Goal: Task Accomplishment & Management: Use online tool/utility

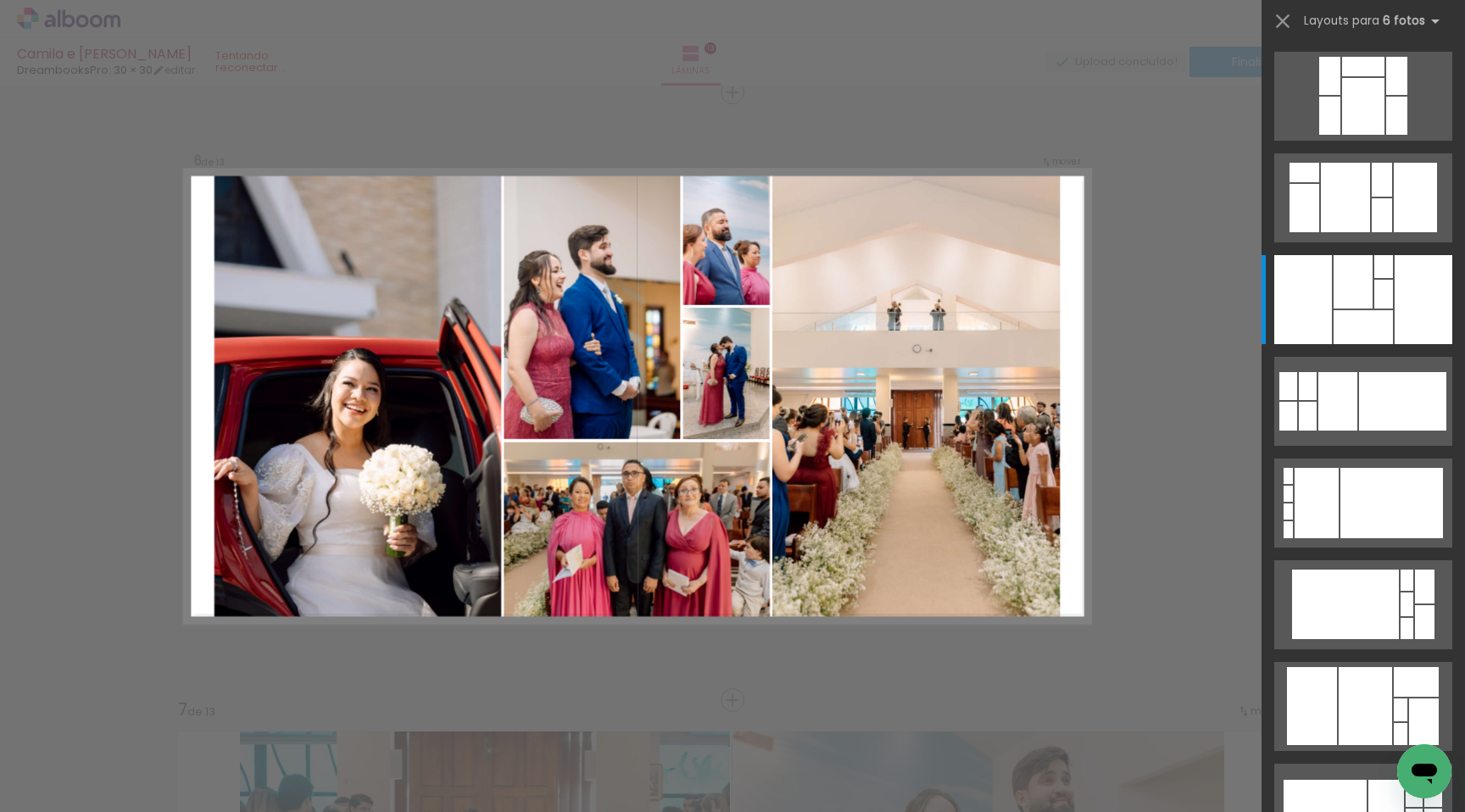
scroll to position [203, 0]
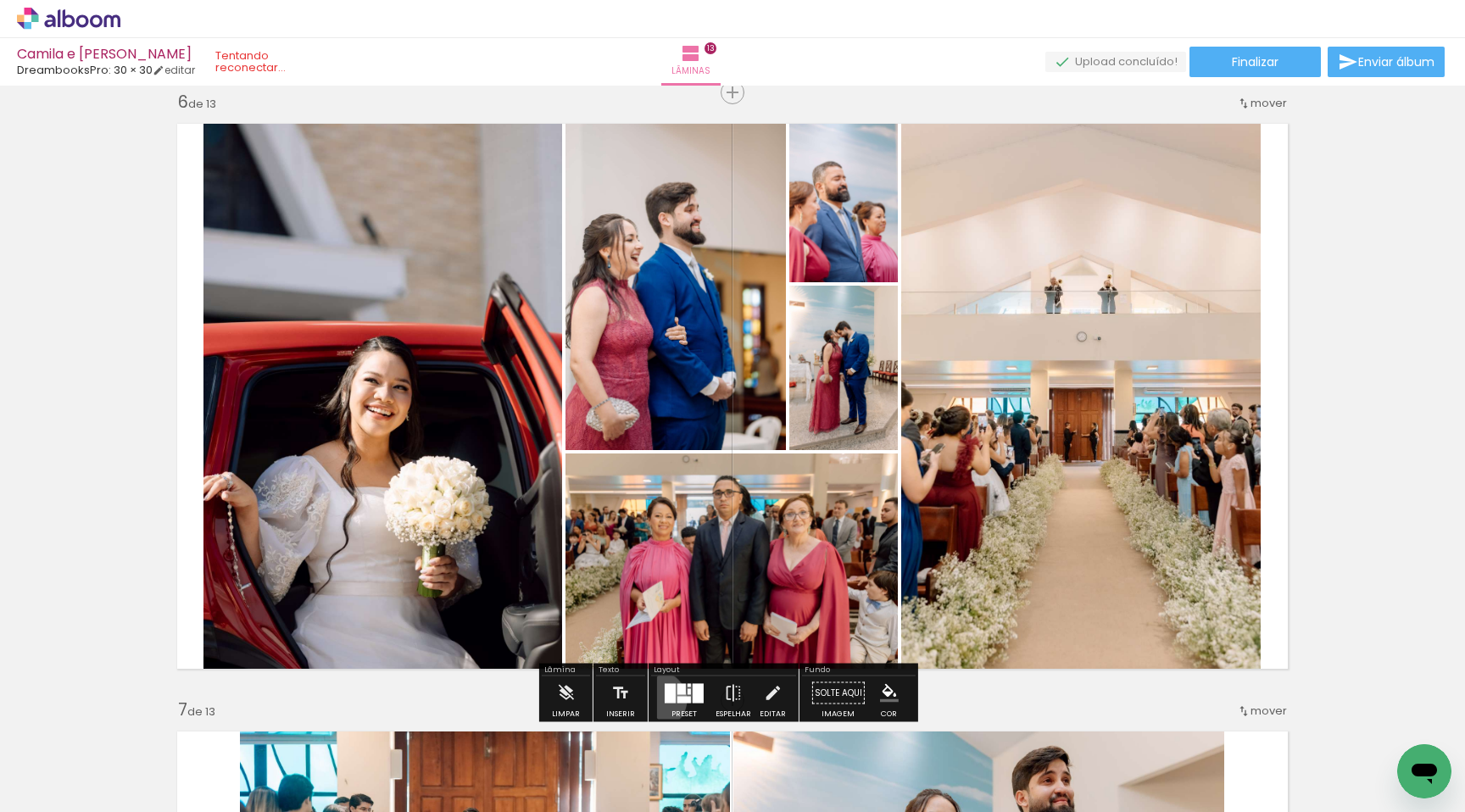
click at [657, 699] on paper-button "Preset" at bounding box center [683, 697] width 54 height 43
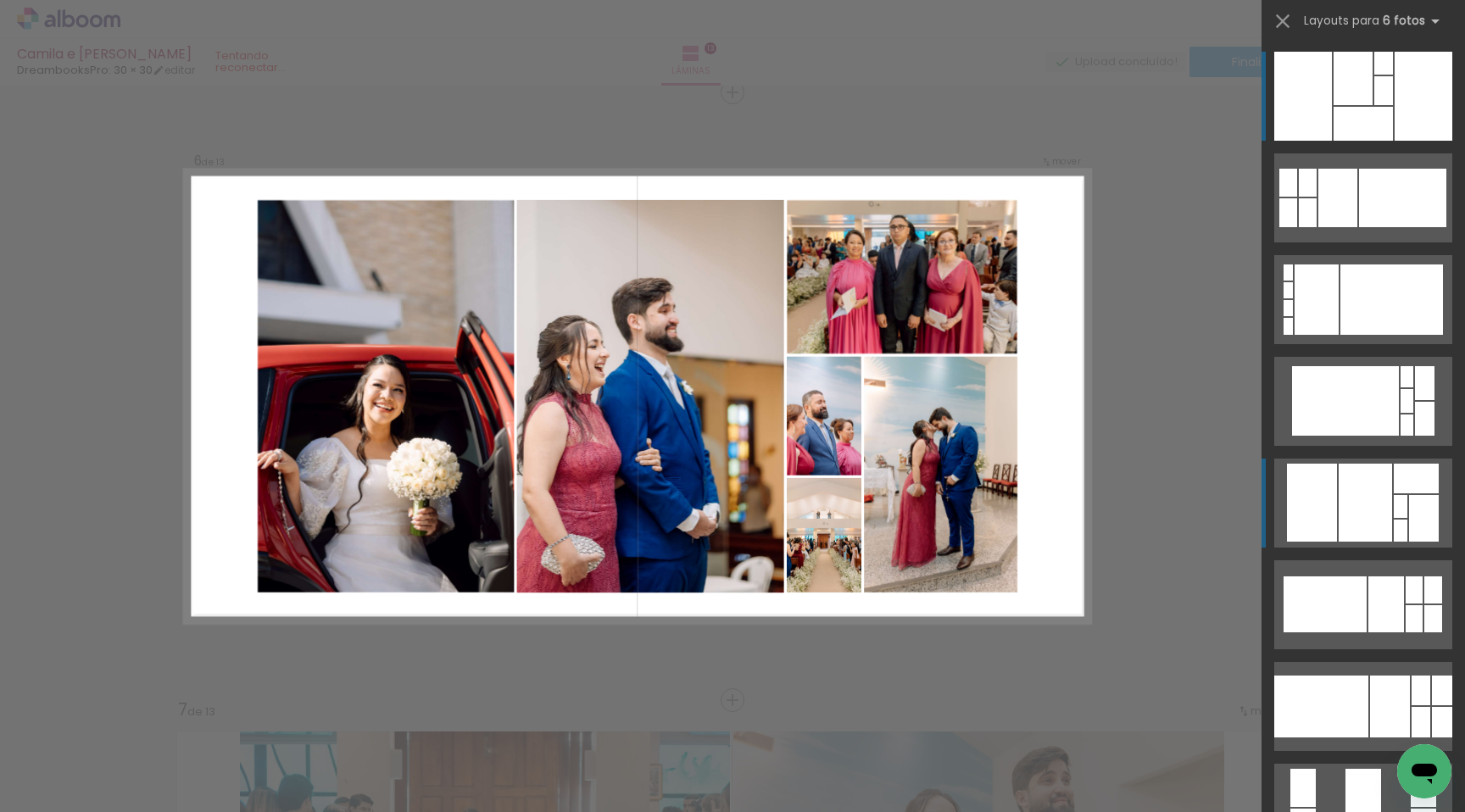
click at [1380, 527] on div at bounding box center [1365, 502] width 53 height 78
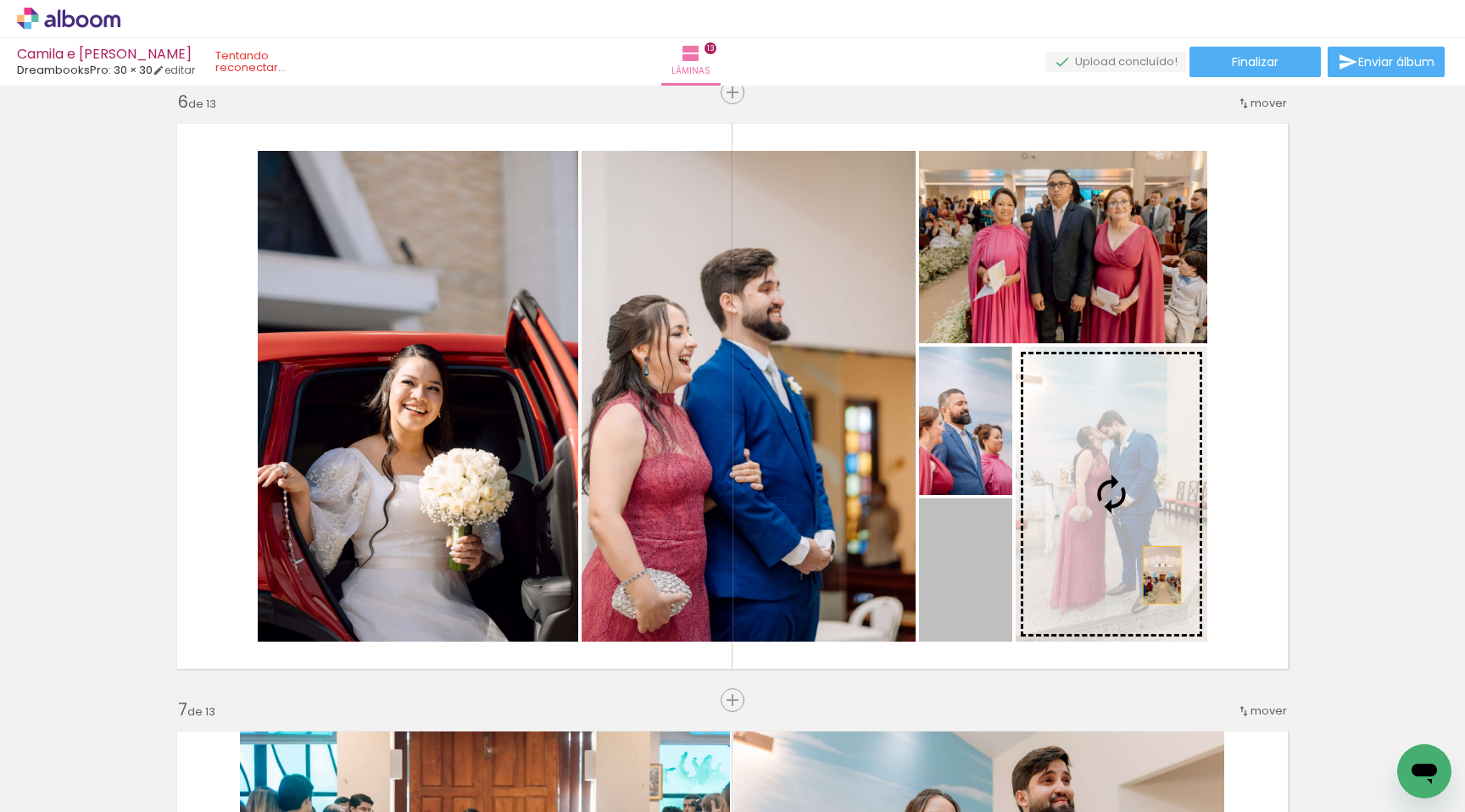
drag, startPoint x: 975, startPoint y: 606, endPoint x: 1153, endPoint y: 575, distance: 180.7
click at [0, 0] on slot at bounding box center [0, 0] width 0 height 0
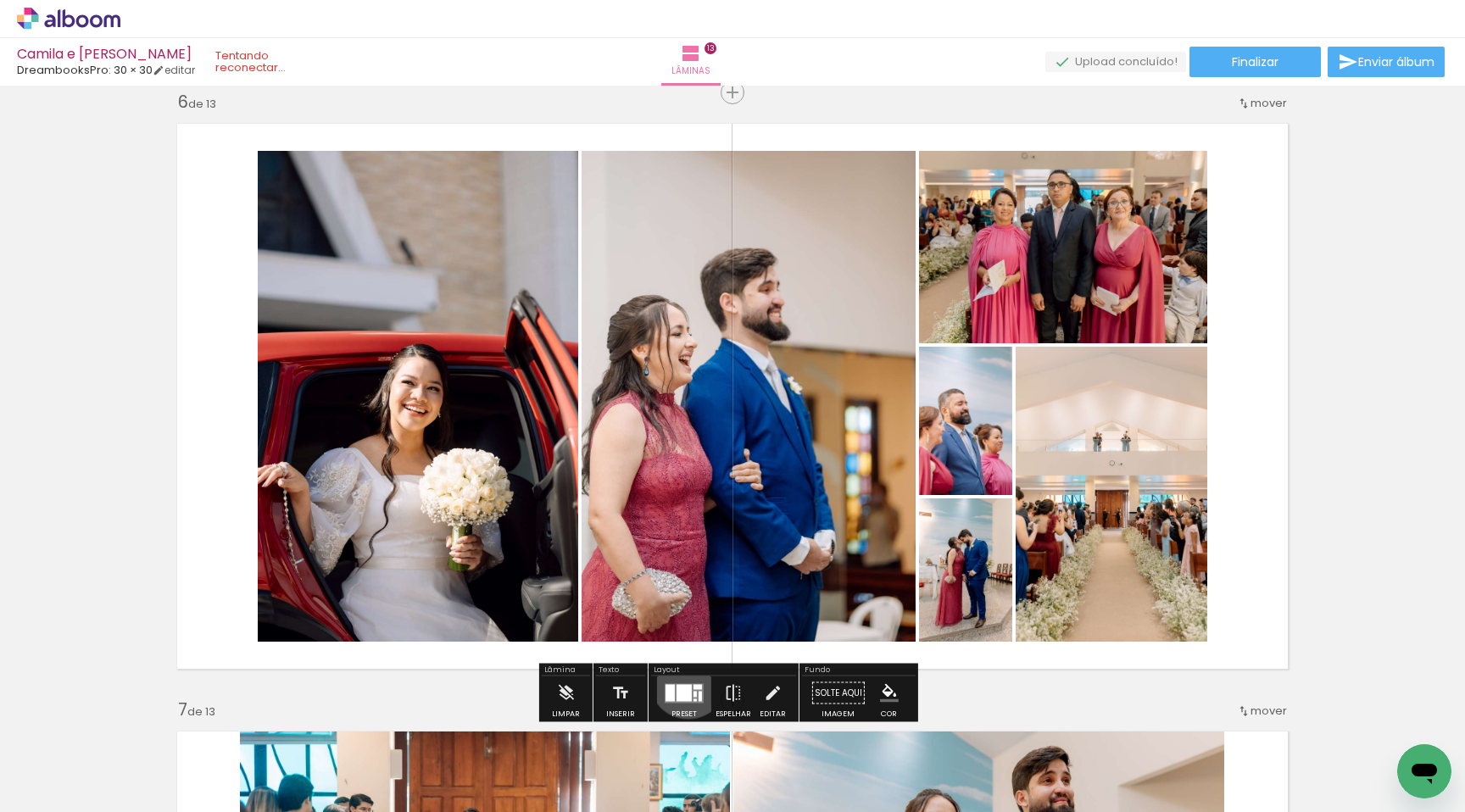
click at [684, 679] on div at bounding box center [684, 693] width 46 height 34
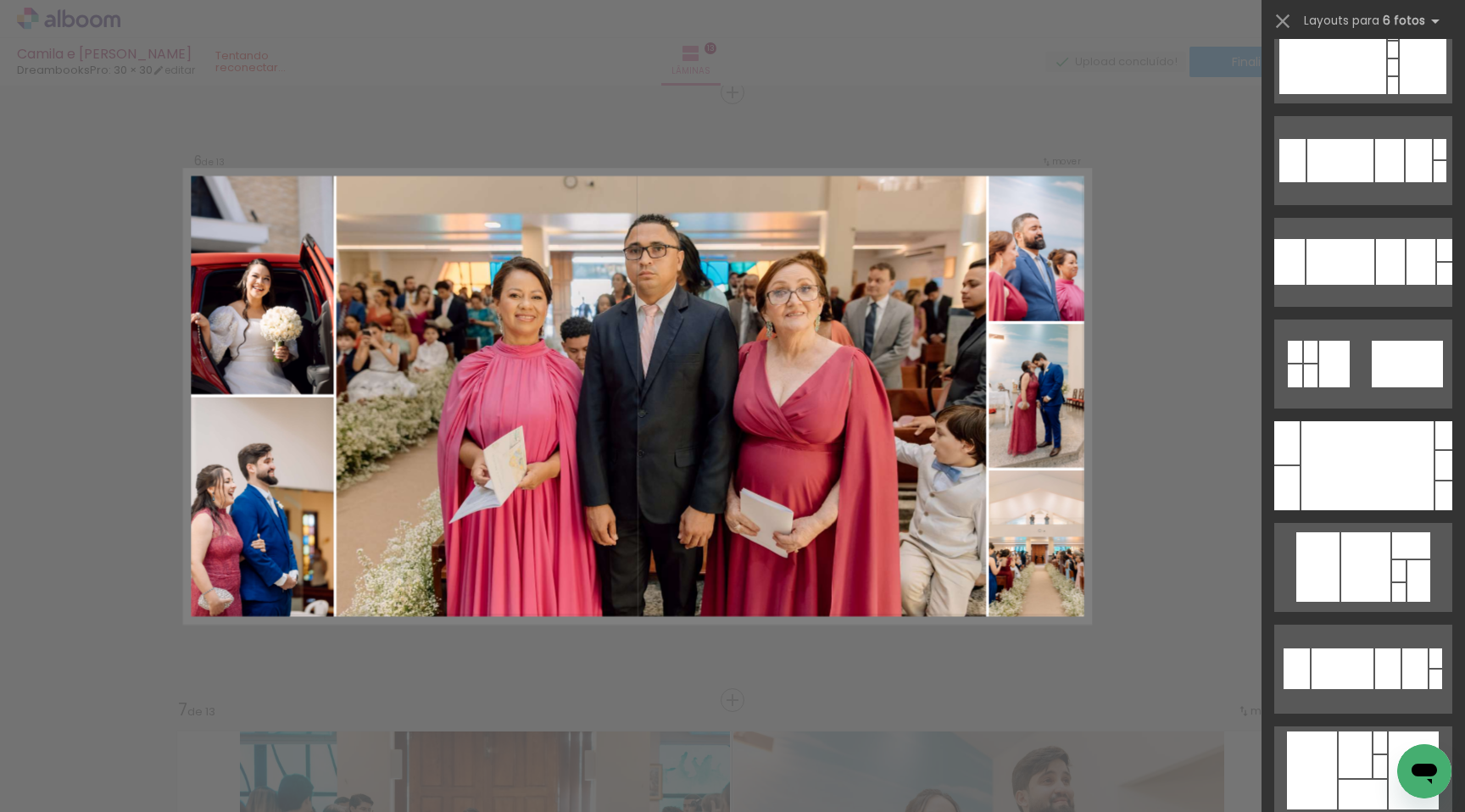
scroll to position [1254, 0]
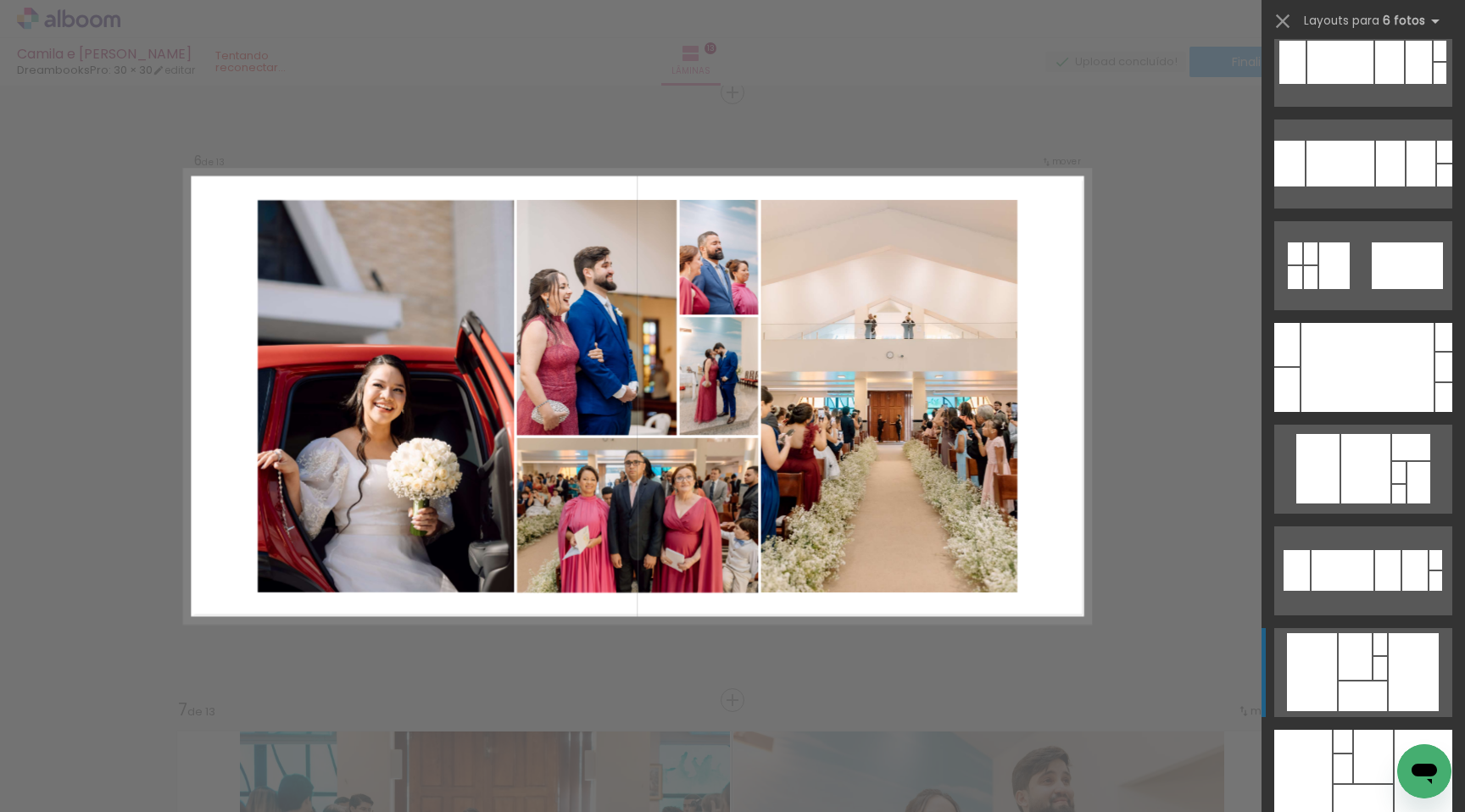
click at [1303, 693] on div at bounding box center [1311, 672] width 50 height 78
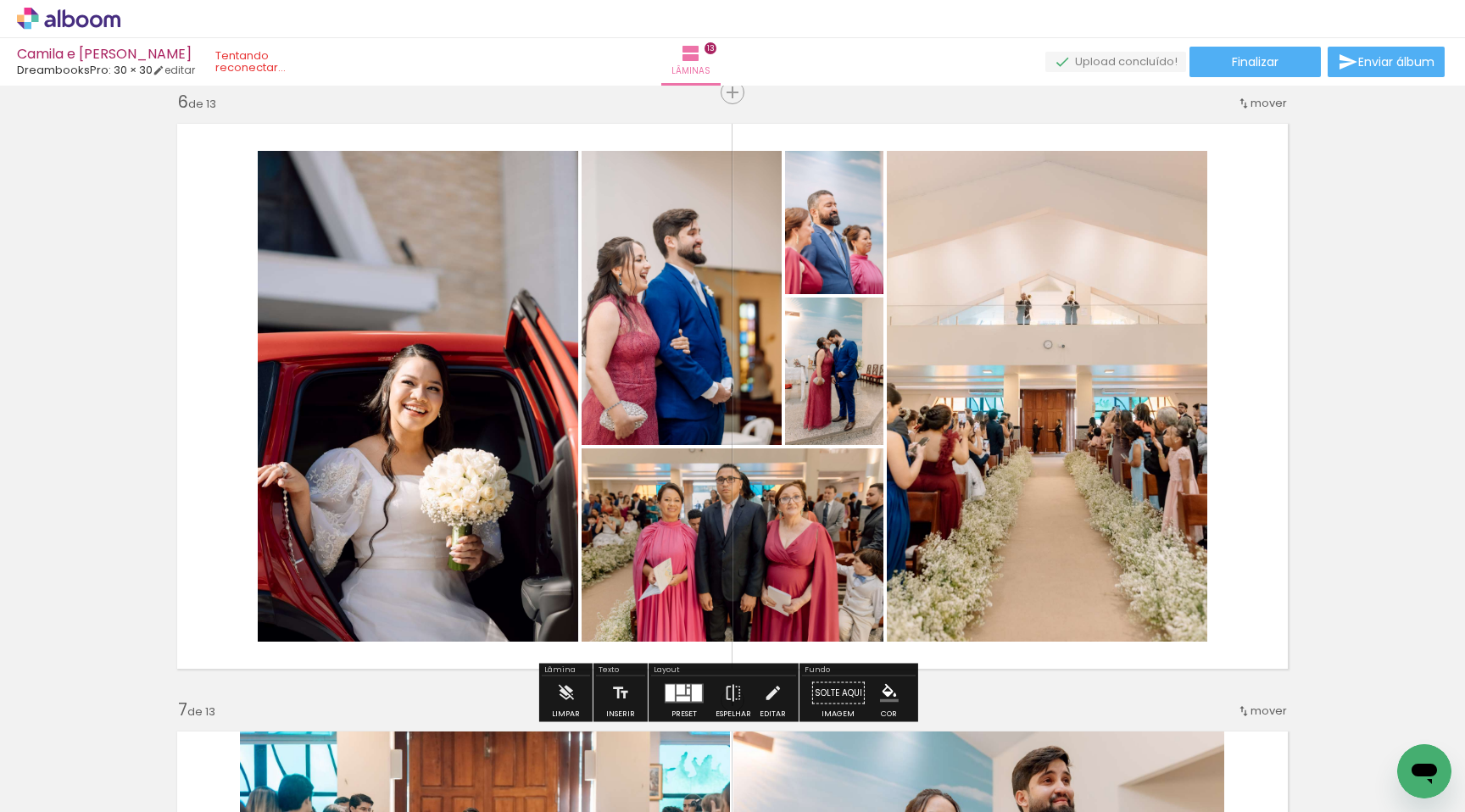
click at [666, 689] on div at bounding box center [670, 692] width 10 height 17
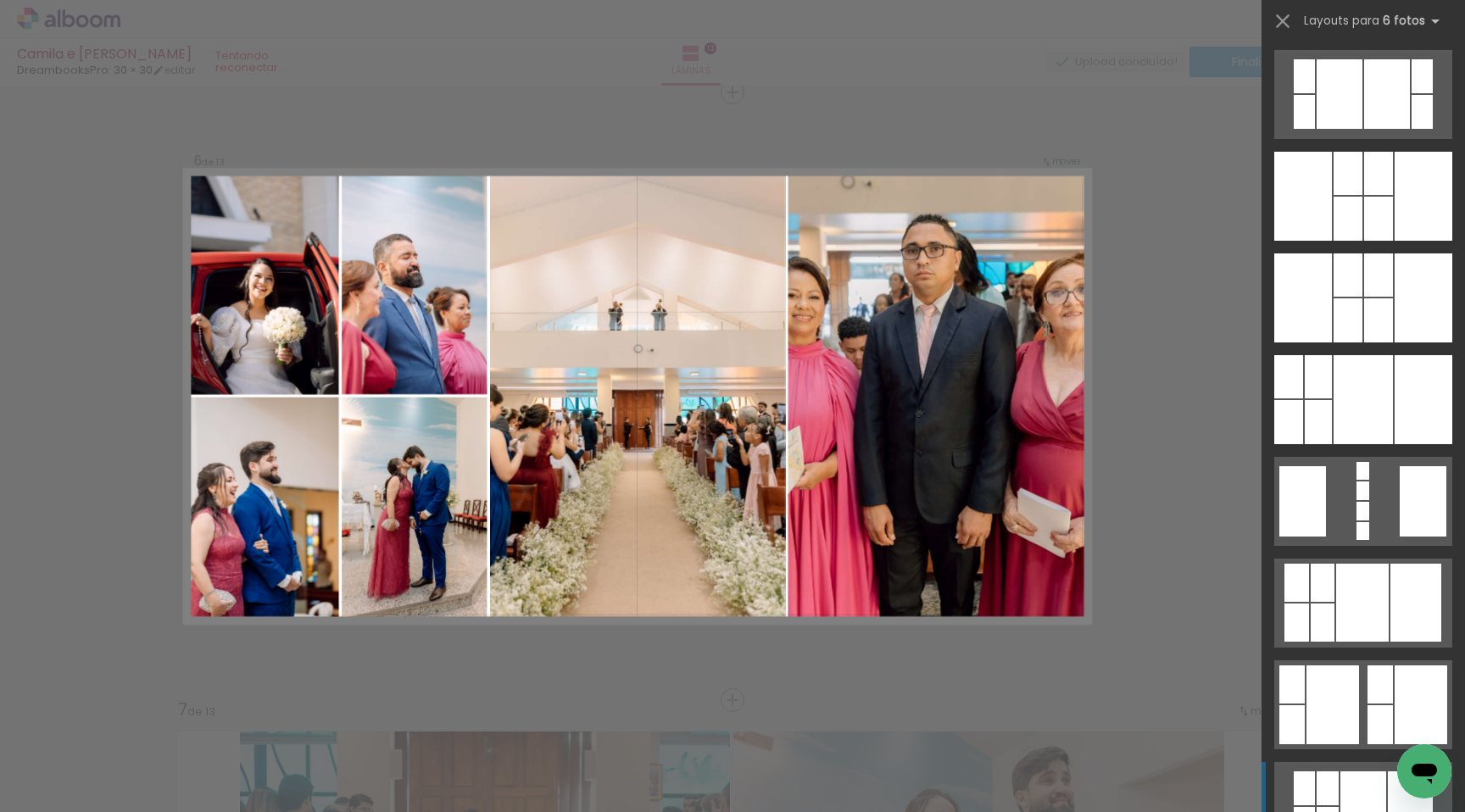
scroll to position [7967, 0]
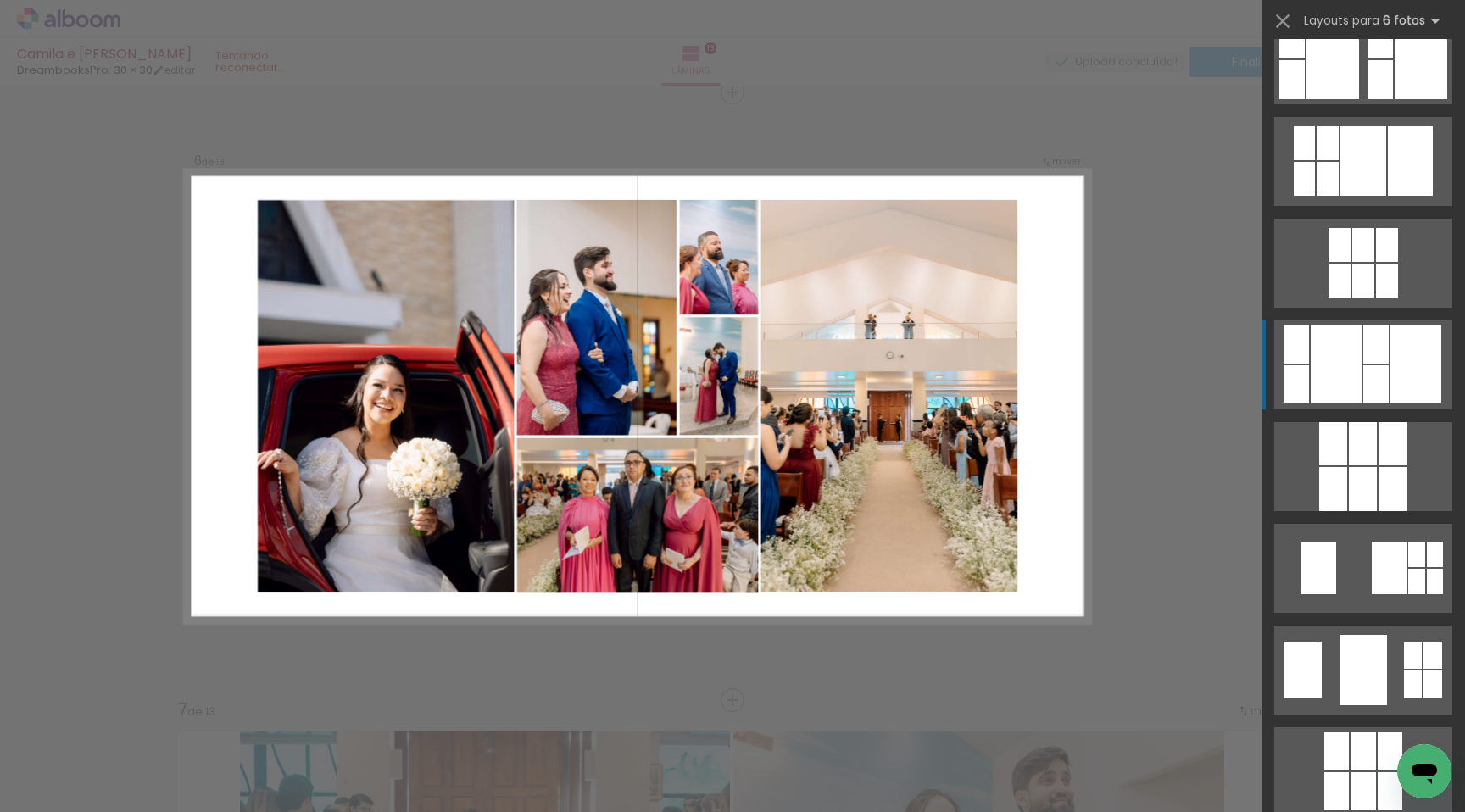
scroll to position [1831, 0]
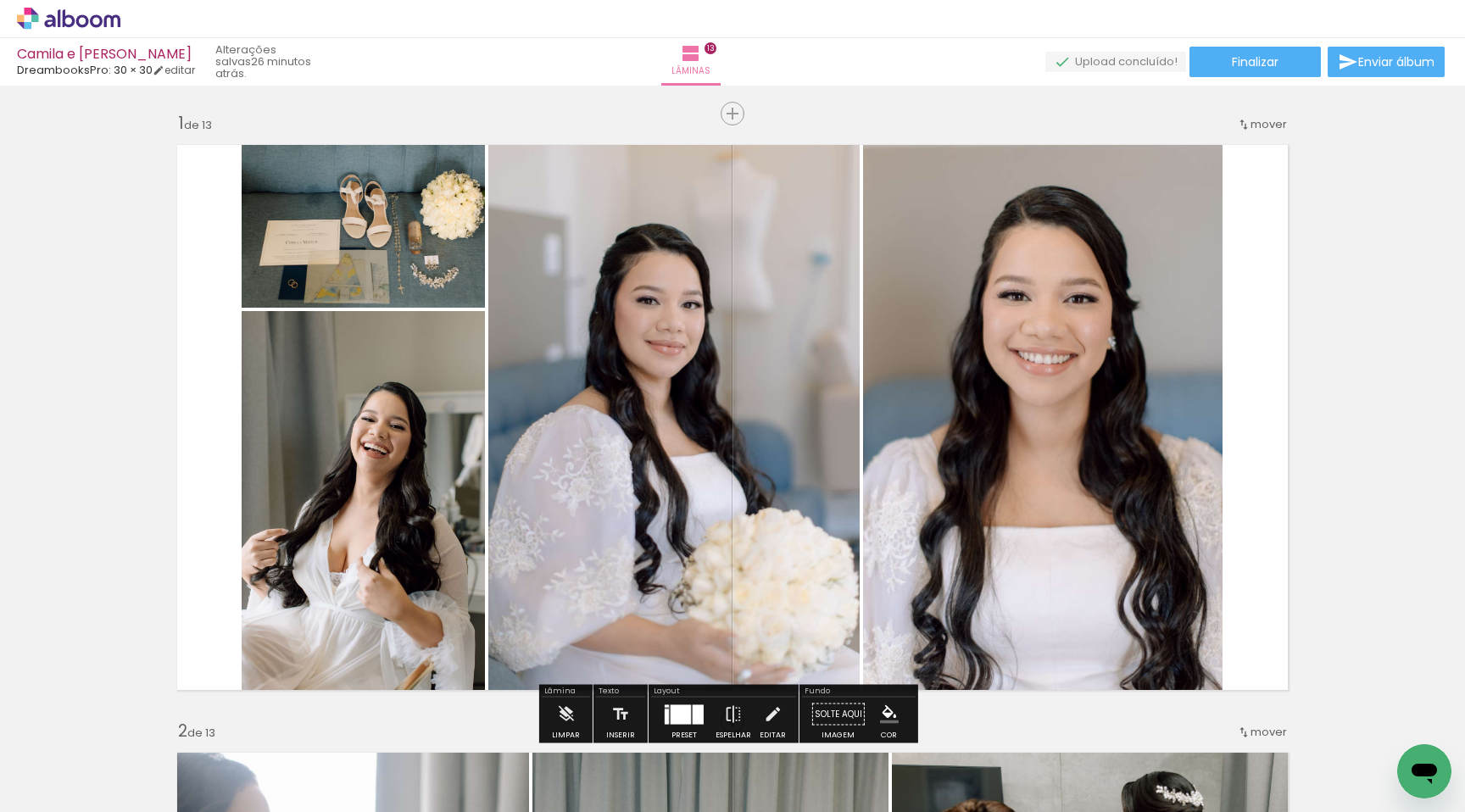
click at [89, 756] on iron-icon at bounding box center [86, 760] width 13 height 13
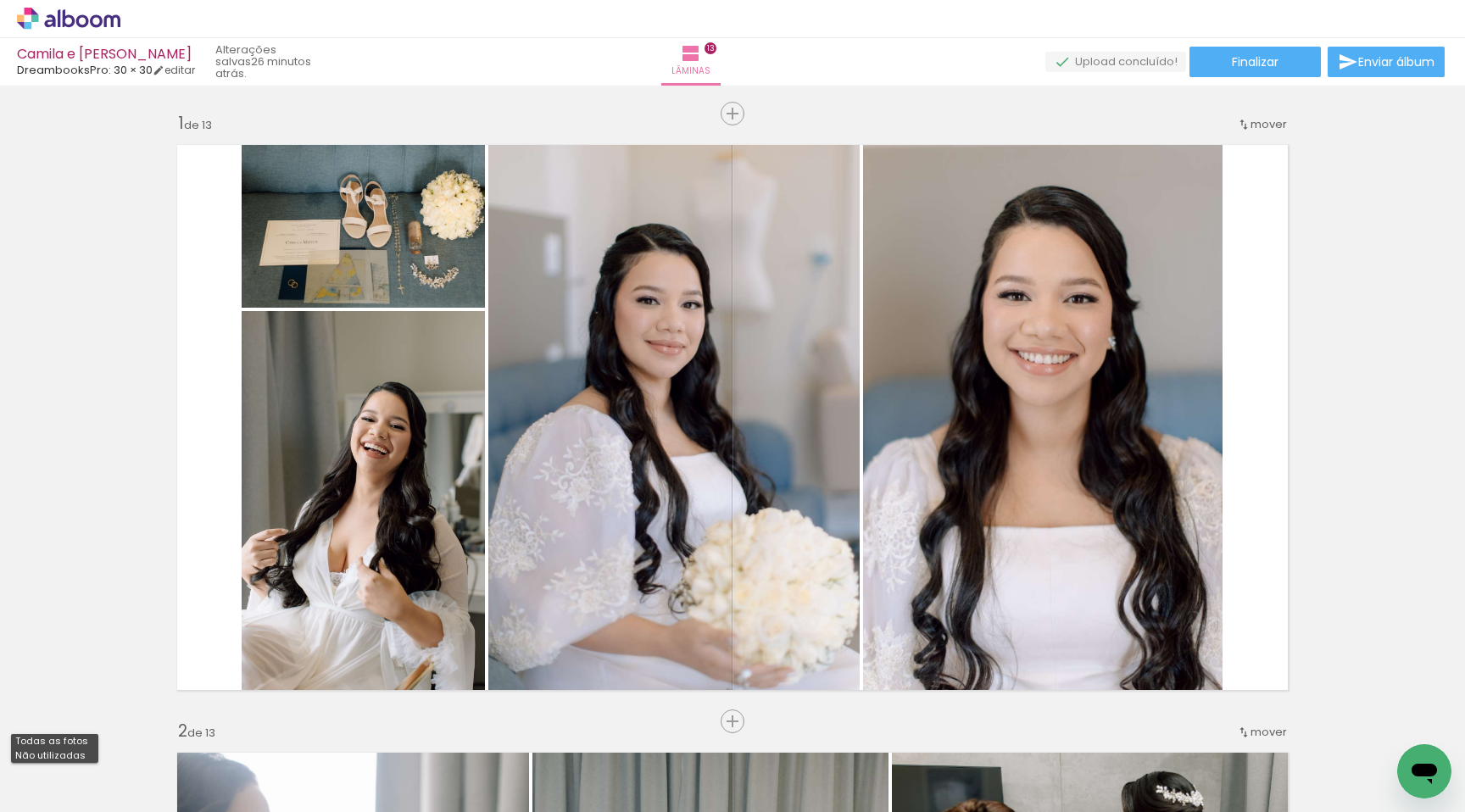
click at [0, 0] on slot "Não utilizadas" at bounding box center [0, 0] width 0 height 0
type input "Não utilizadas"
